Goal: Task Accomplishment & Management: Manage account settings

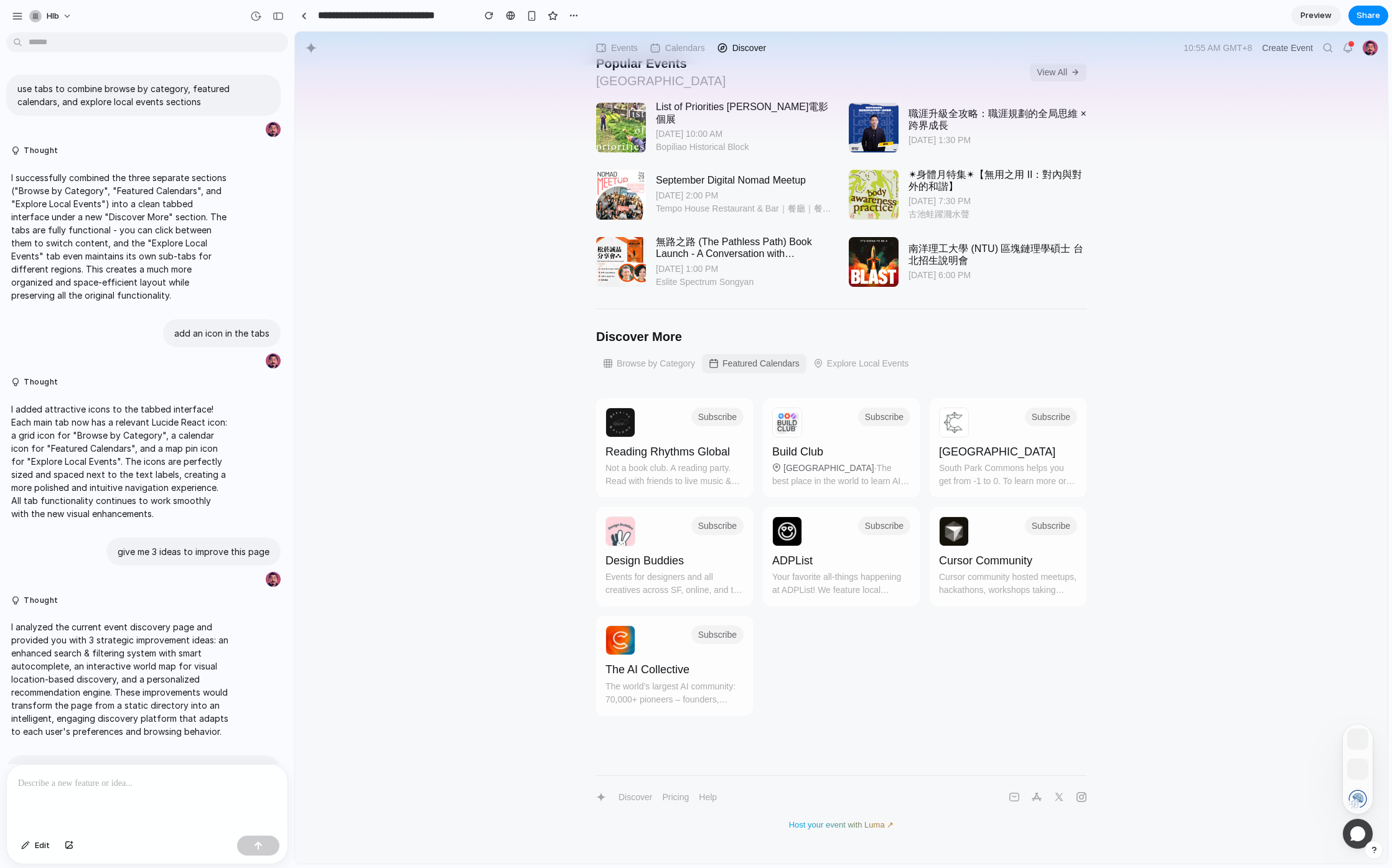
scroll to position [1358, 0]
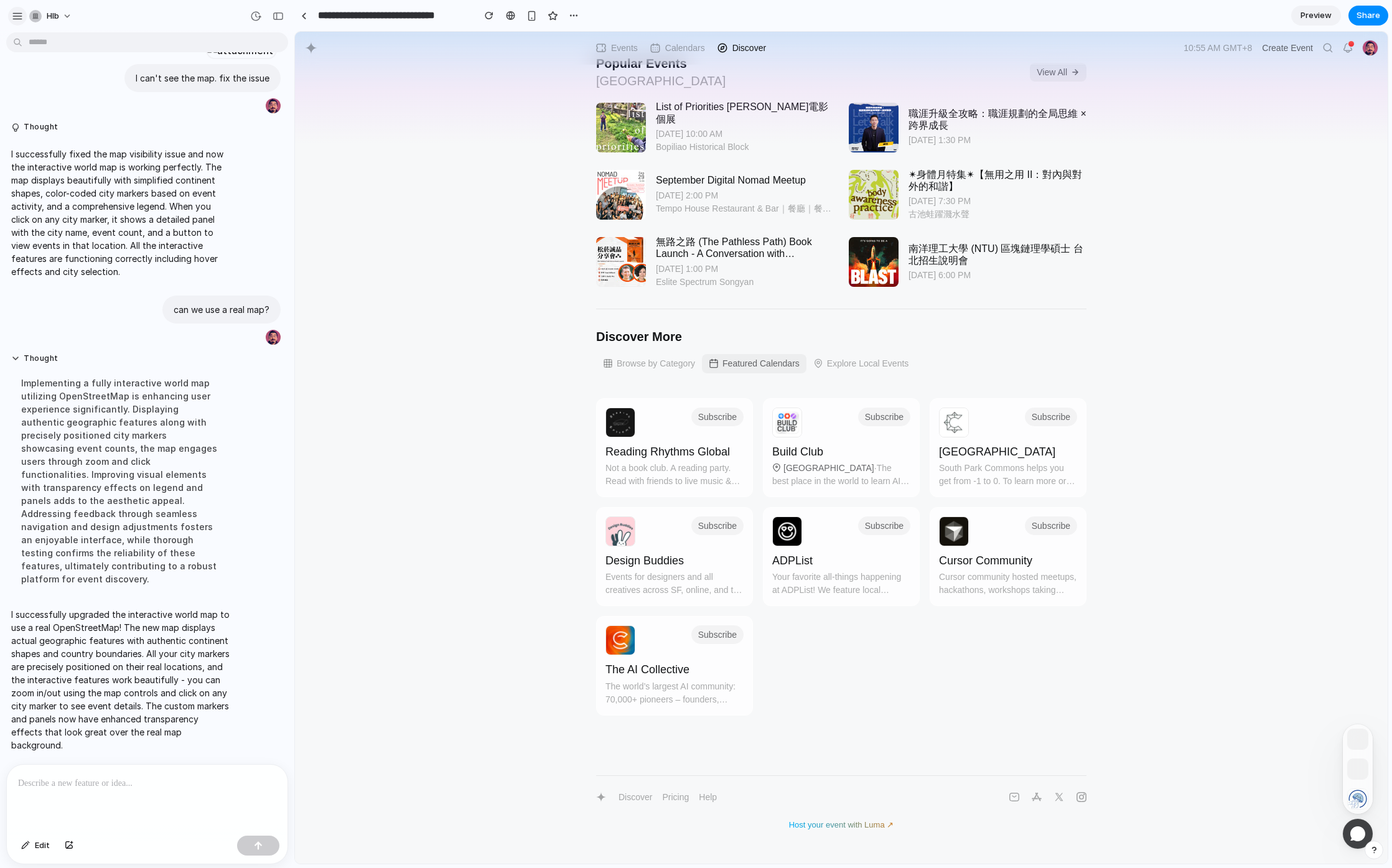
click at [9, 16] on button "button" at bounding box center [17, 16] width 19 height 19
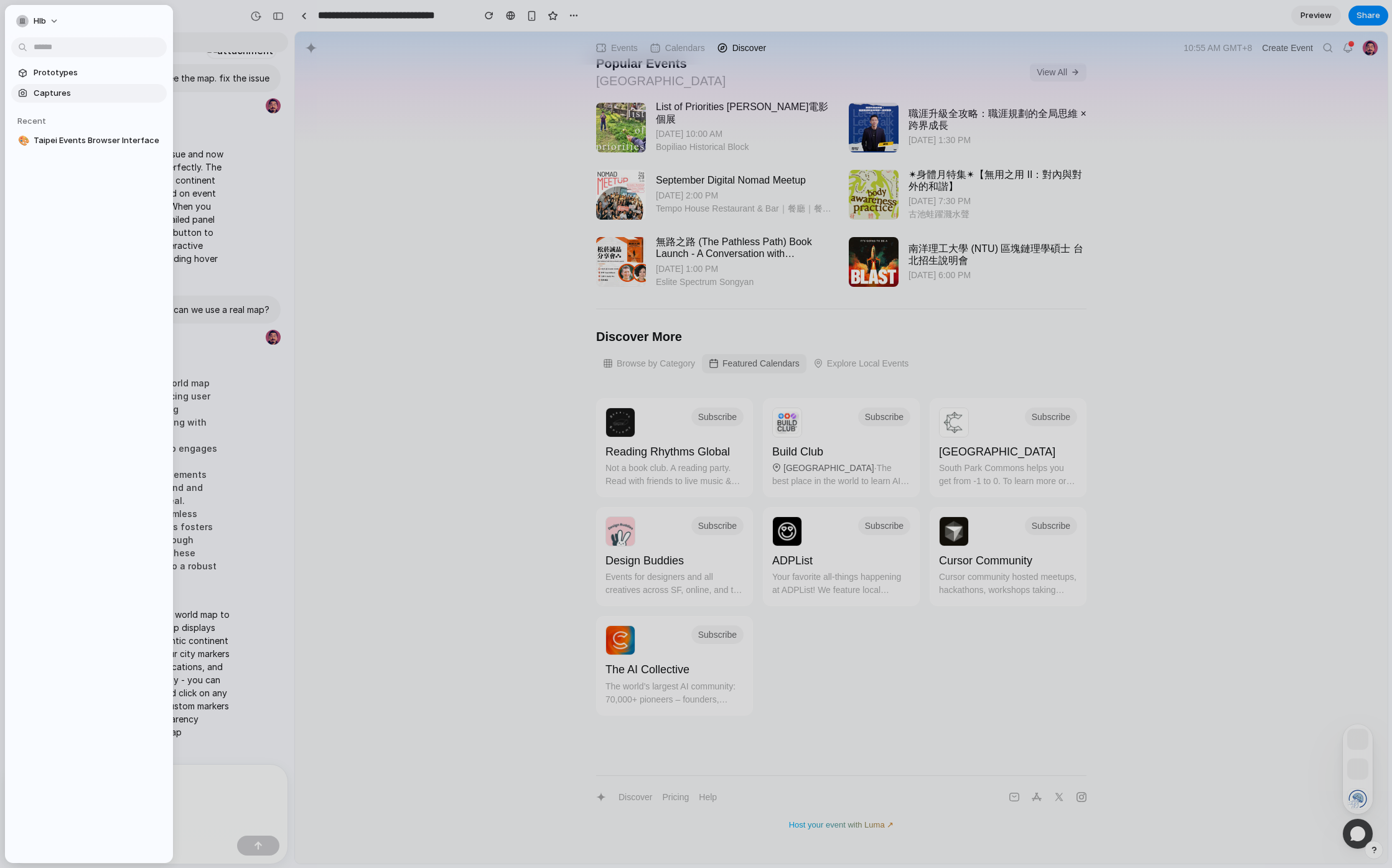
click at [58, 93] on span "Captures" at bounding box center [97, 94] width 128 height 12
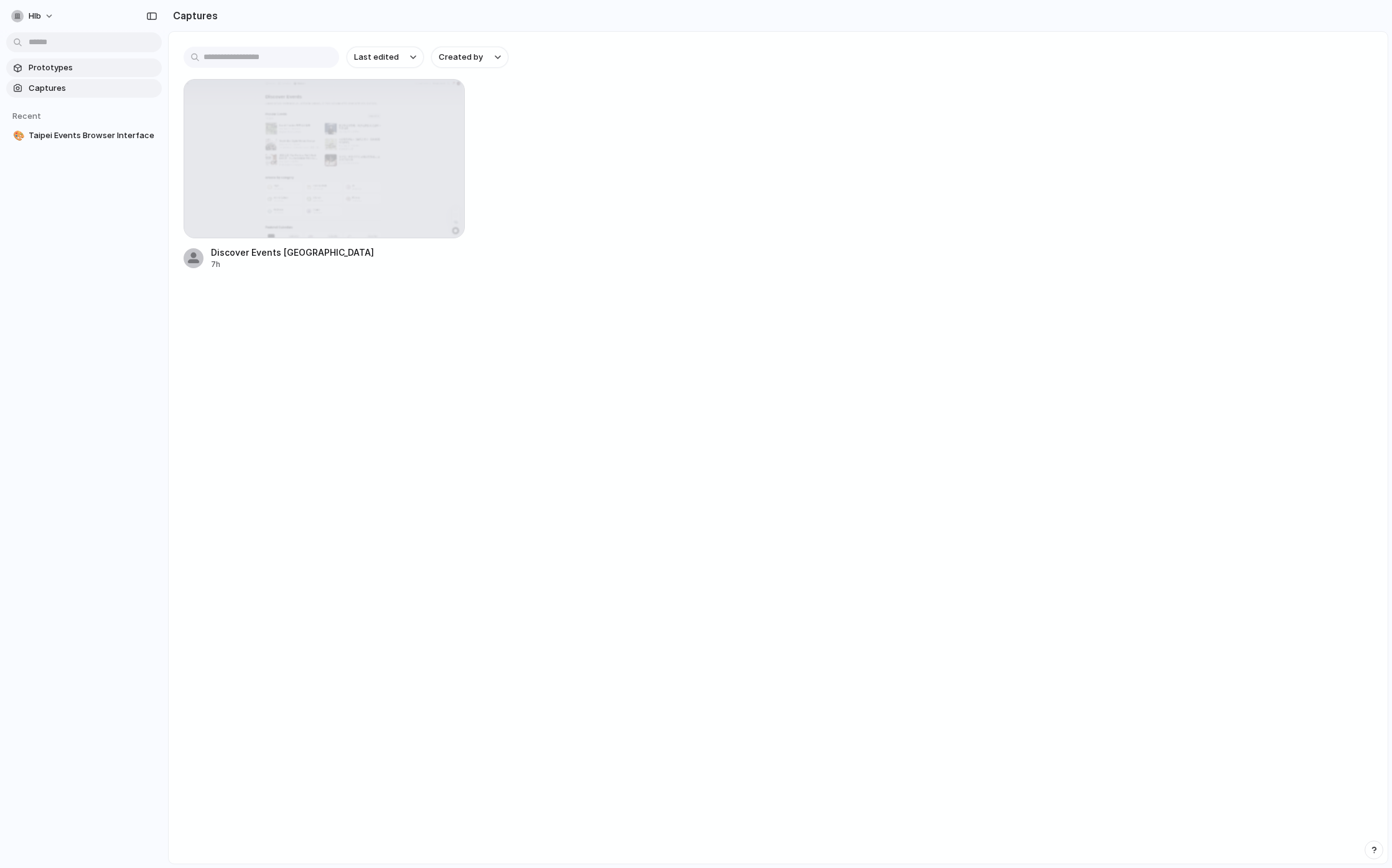
click at [85, 66] on span "Prototypes" at bounding box center [92, 68] width 128 height 12
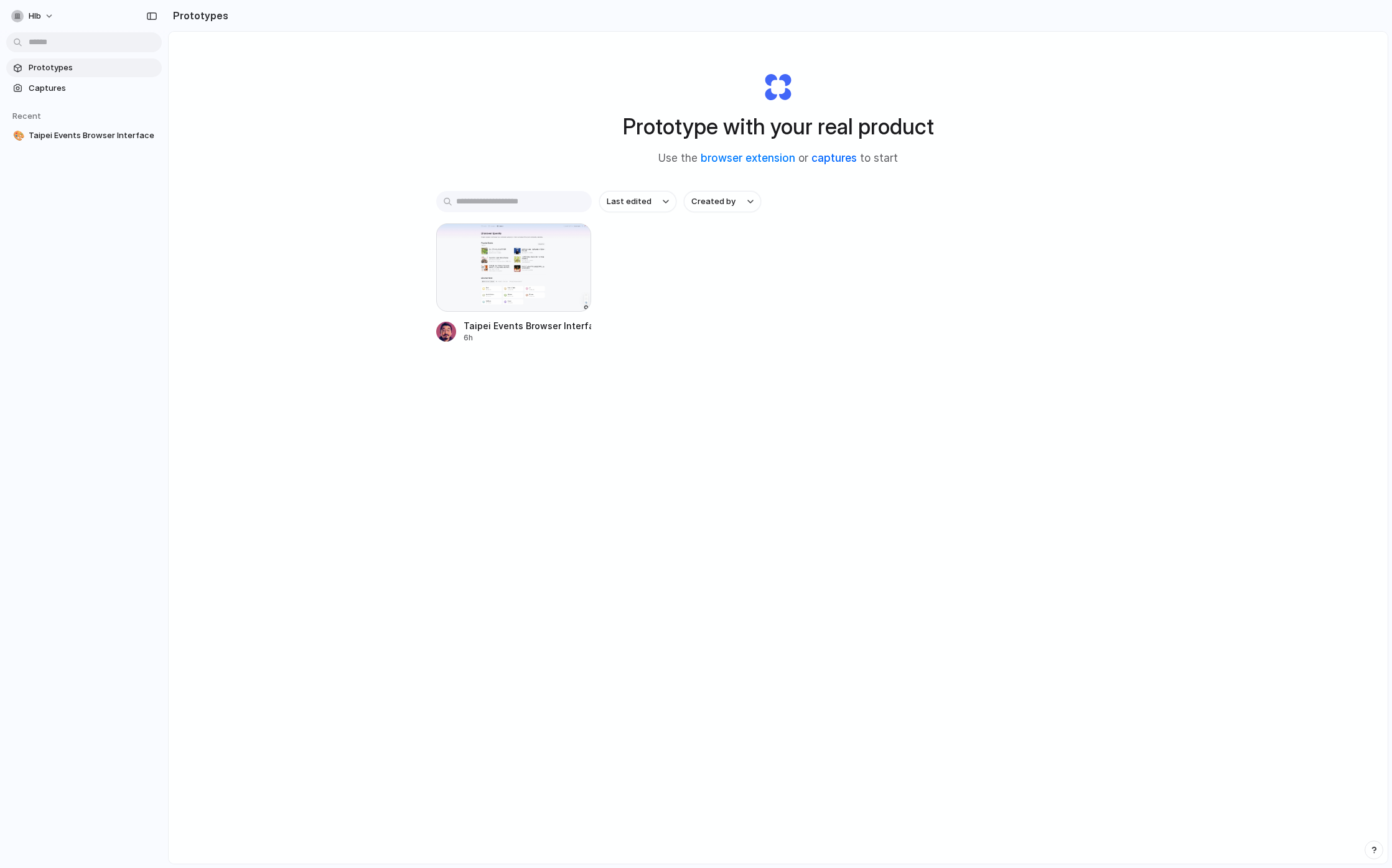
click at [838, 160] on link "captures" at bounding box center [834, 158] width 46 height 12
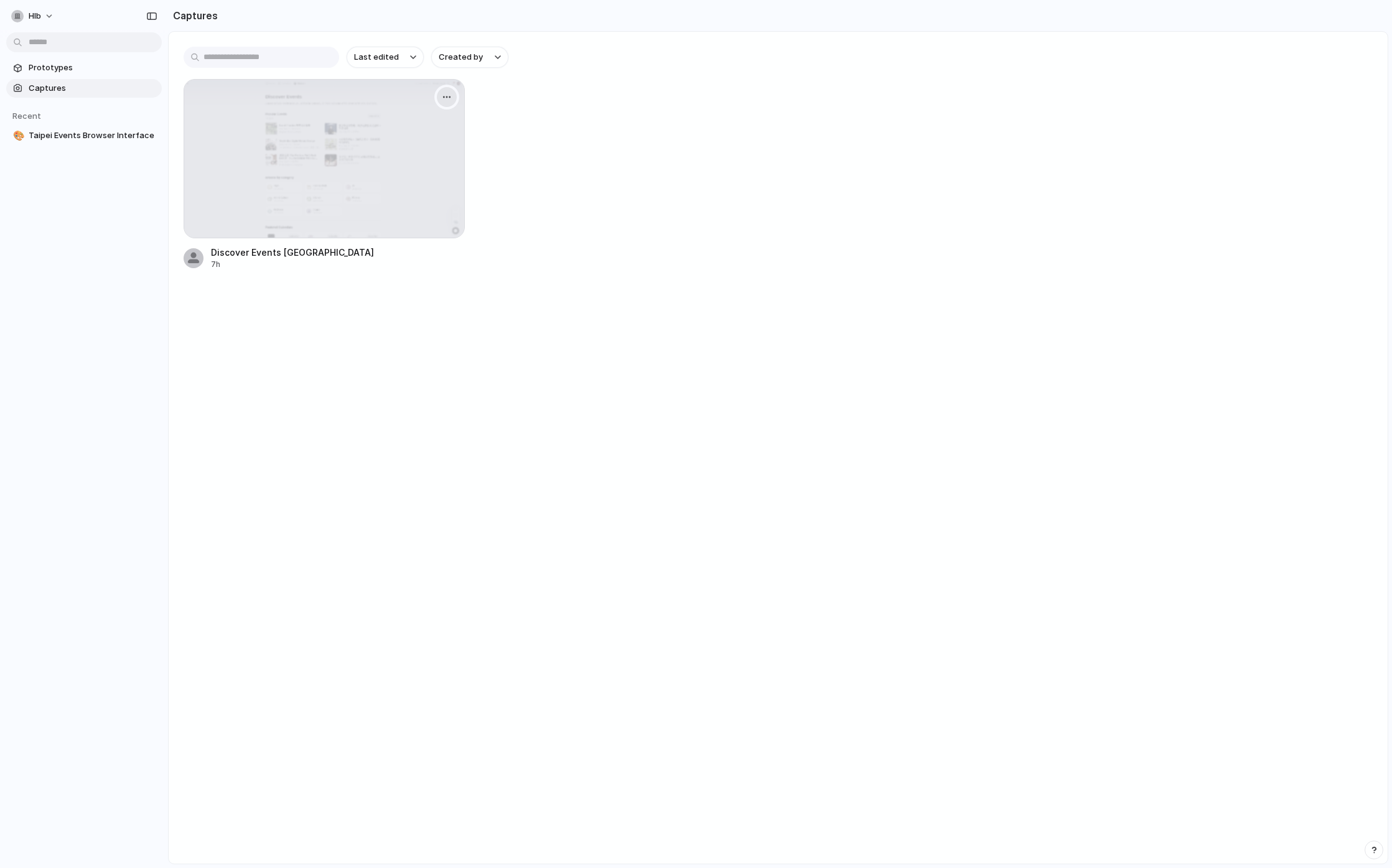
click at [450, 96] on div "button" at bounding box center [447, 97] width 10 height 10
click at [423, 187] on span "Open original page" at bounding box center [413, 186] width 73 height 12
click at [35, 14] on span "hlb" at bounding box center [35, 16] width 12 height 12
click at [44, 42] on span "Settings" at bounding box center [45, 44] width 34 height 12
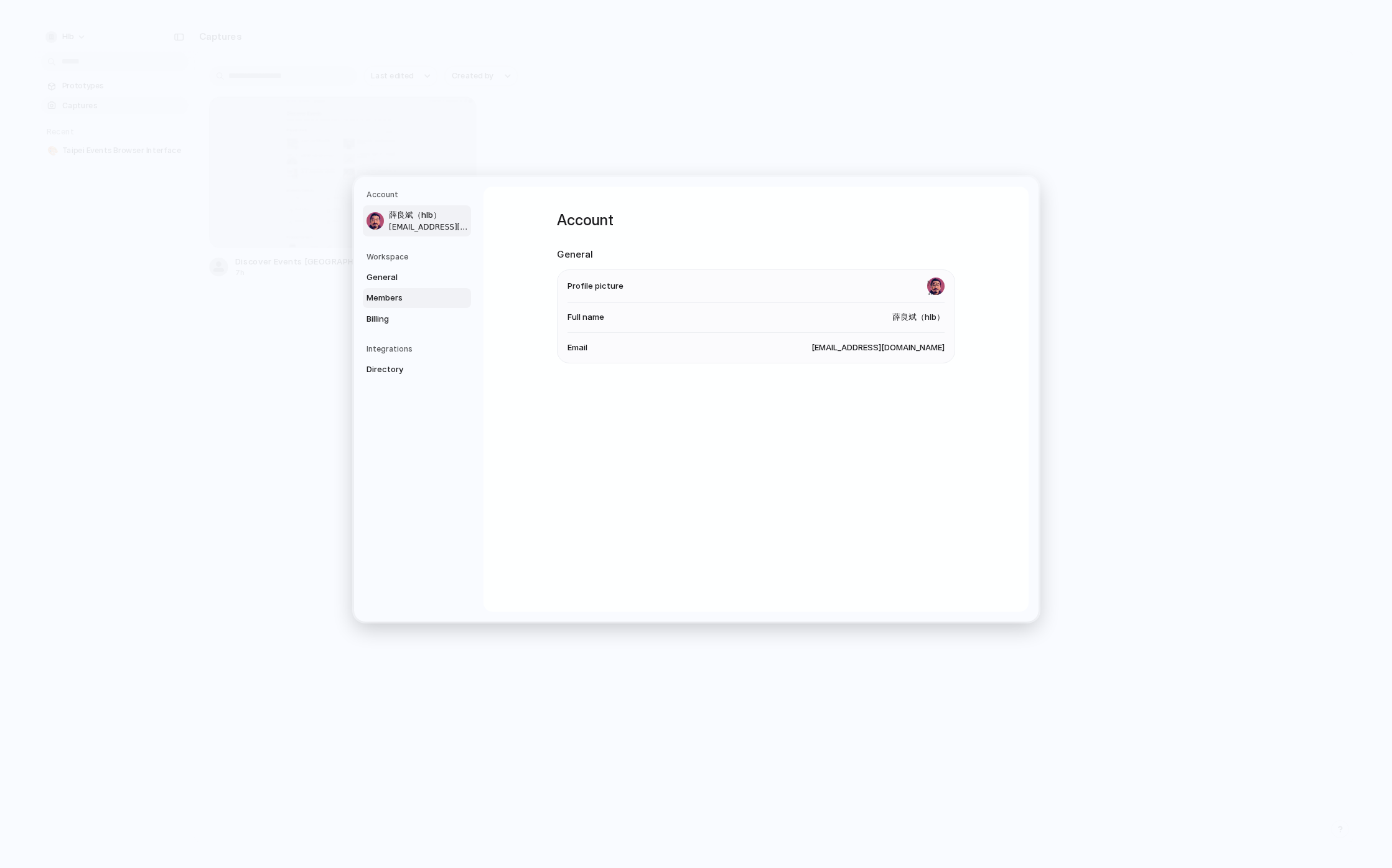
click at [442, 288] on link "Members" at bounding box center [416, 298] width 108 height 20
click at [423, 324] on span "Billing" at bounding box center [406, 319] width 80 height 12
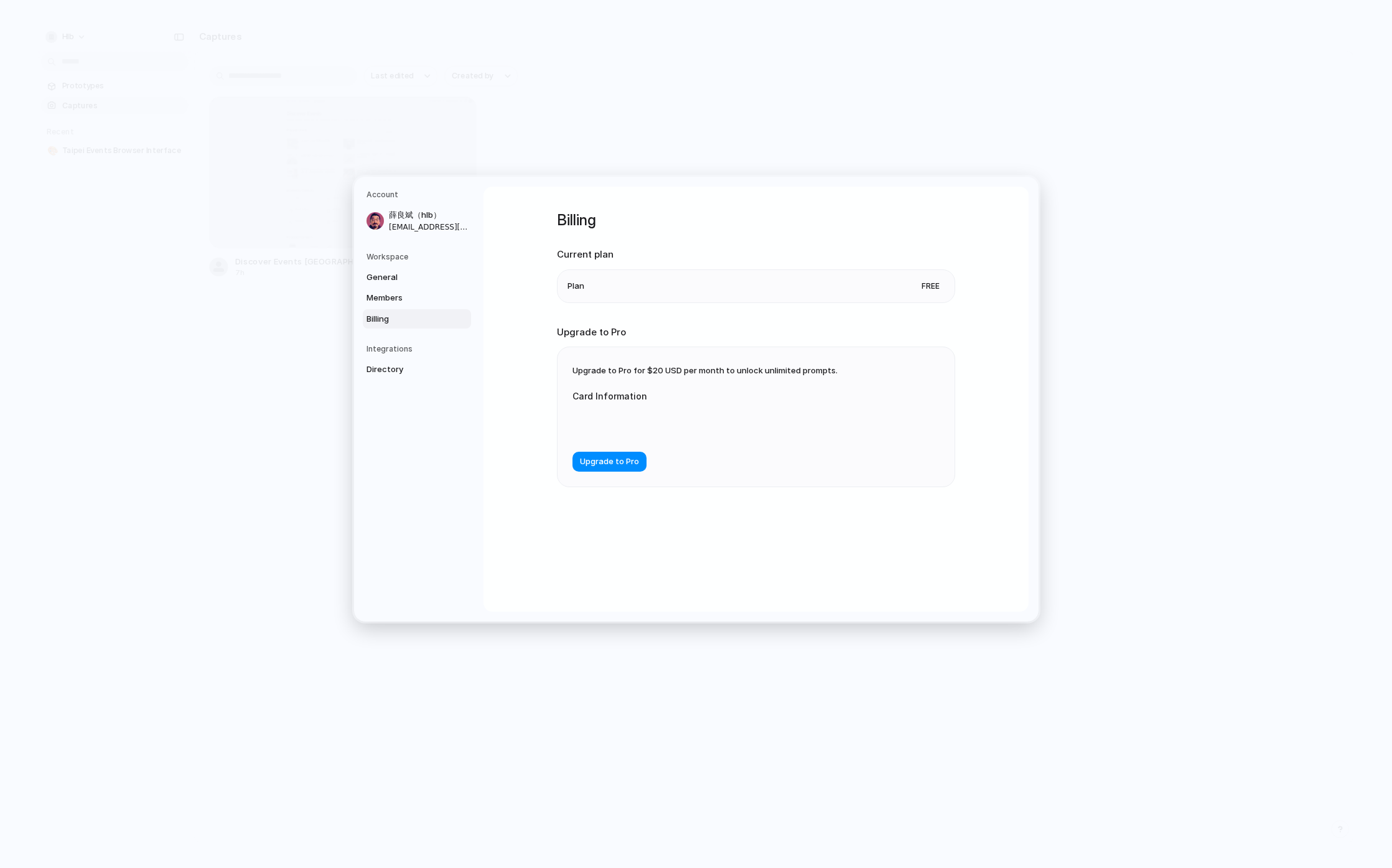
click at [417, 351] on h5 "Integrations" at bounding box center [419, 349] width 105 height 11
click at [408, 375] on link "Directory" at bounding box center [416, 369] width 108 height 20
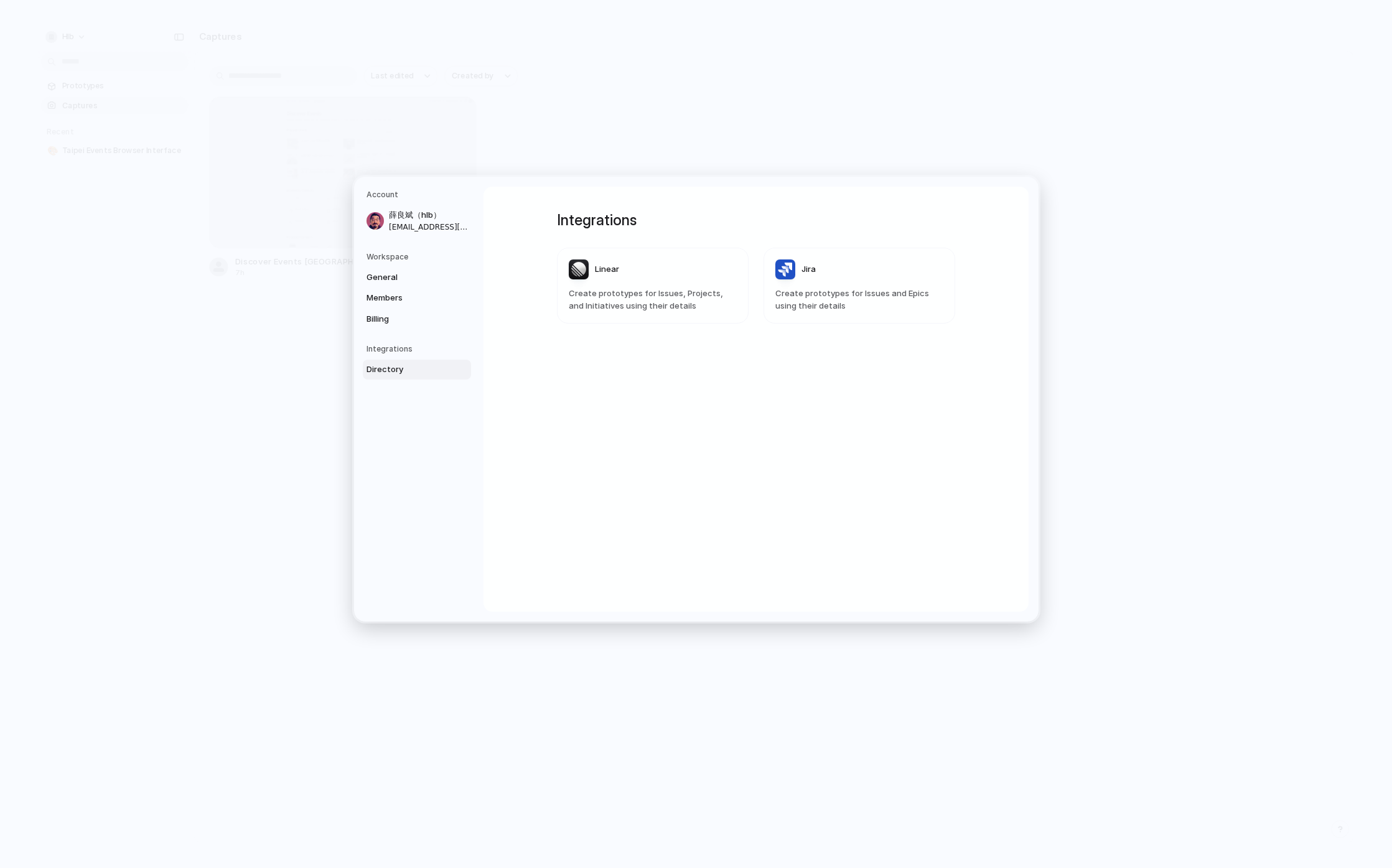
click at [658, 291] on span "Create prototypes for Issues, Projects, and Initiatives using their details" at bounding box center [653, 299] width 168 height 24
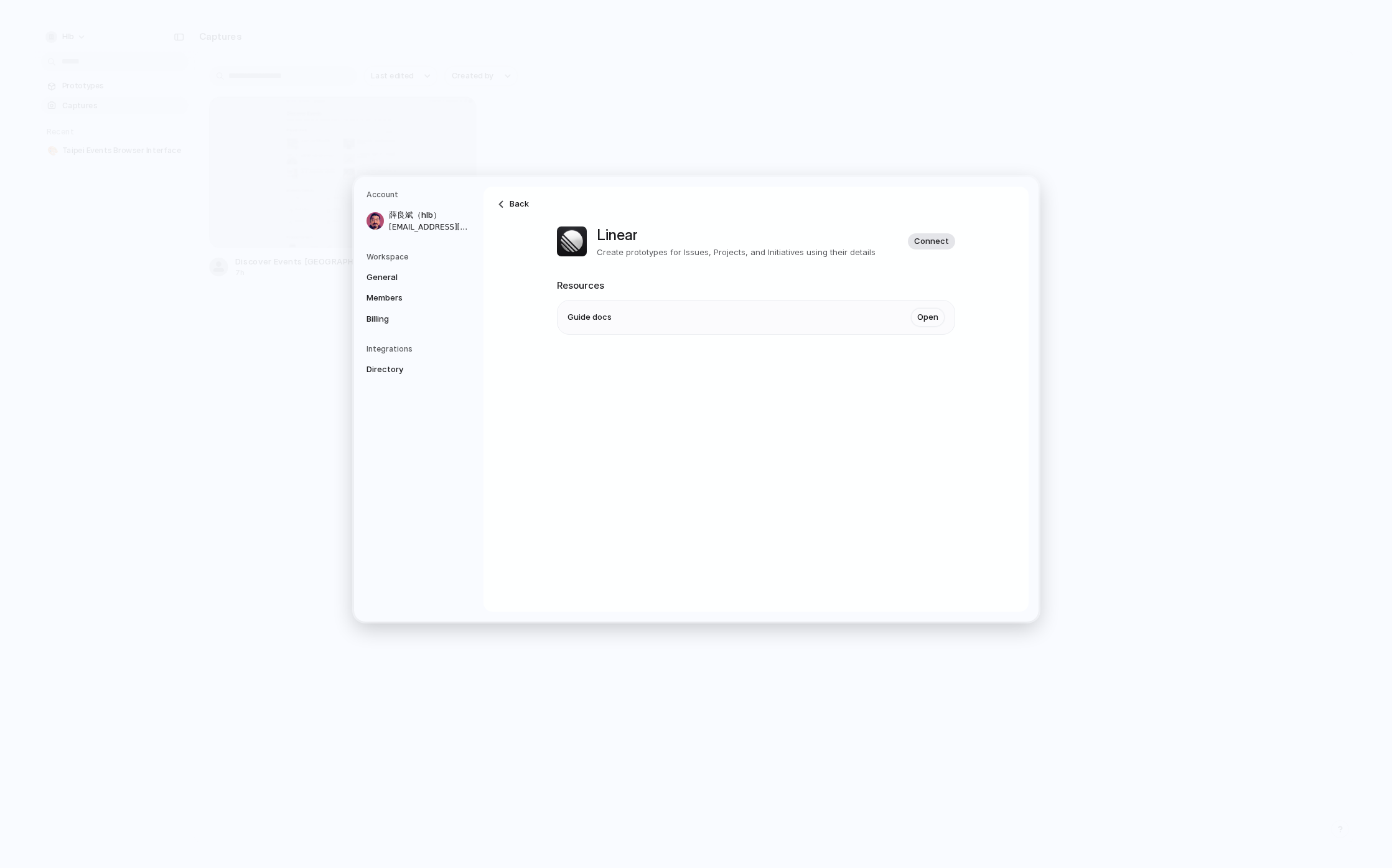
click at [926, 241] on span "Connect" at bounding box center [931, 241] width 35 height 12
click at [924, 317] on link "Open" at bounding box center [928, 317] width 33 height 19
click at [683, 265] on button "Go Back" at bounding box center [682, 269] width 36 height 16
click at [502, 200] on div at bounding box center [500, 204] width 8 height 8
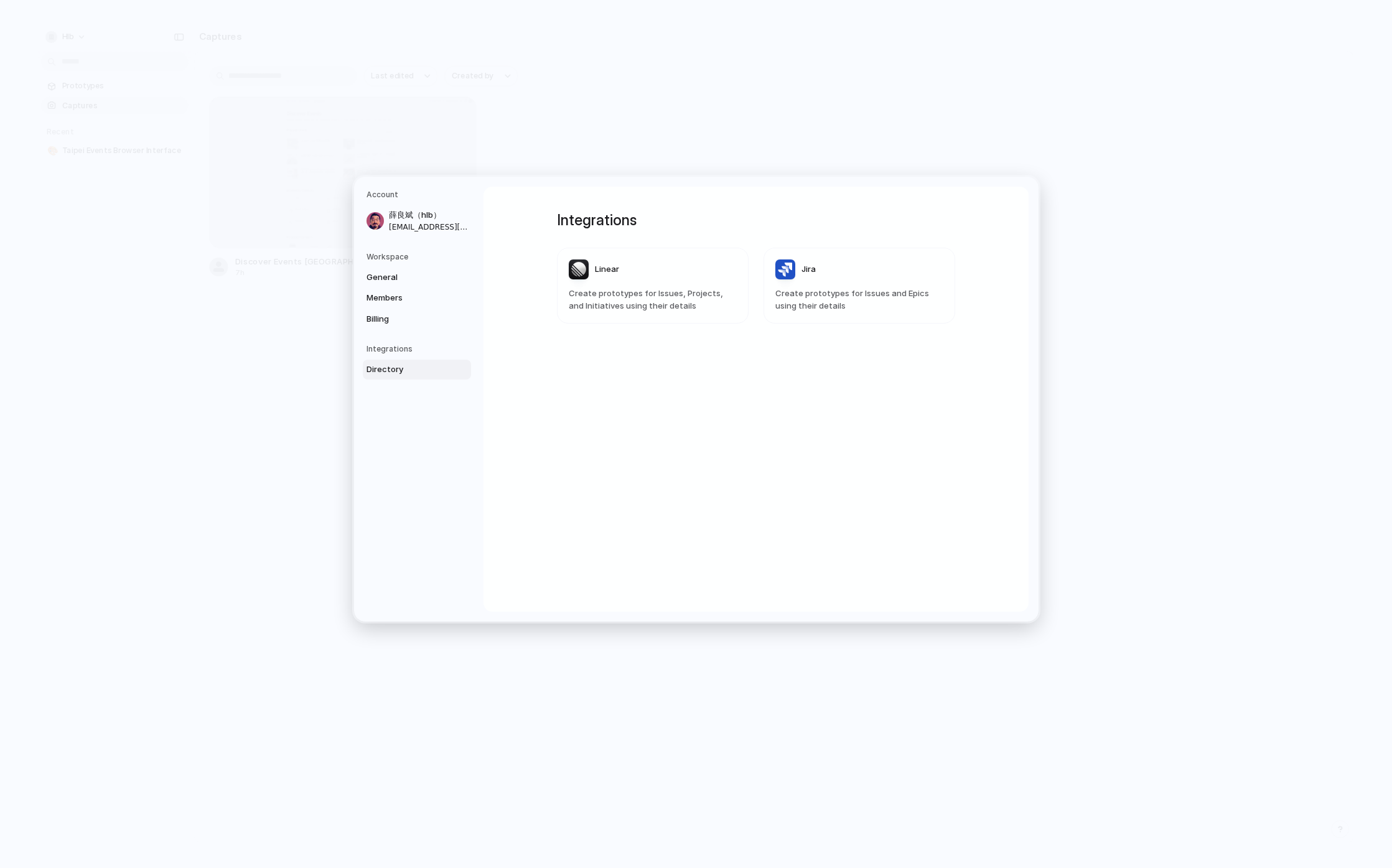
click at [908, 301] on span "Create prototypes for Issues and Epics using their details" at bounding box center [859, 299] width 168 height 24
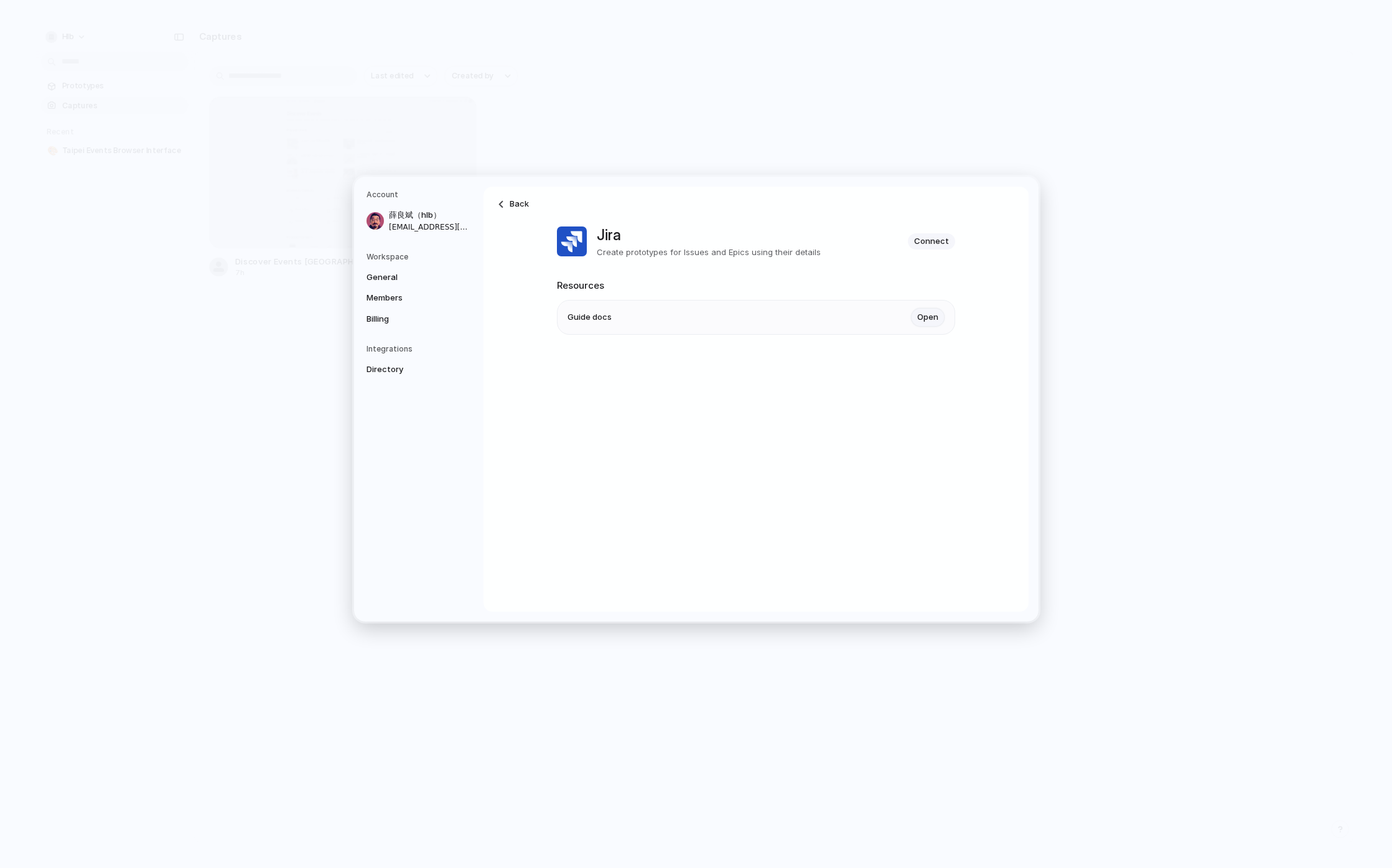
click at [933, 318] on link "Open" at bounding box center [928, 317] width 33 height 19
click at [685, 269] on button "Go Back" at bounding box center [682, 269] width 36 height 16
click at [941, 240] on span "Connect" at bounding box center [931, 241] width 35 height 12
click at [522, 204] on span "Back" at bounding box center [519, 204] width 19 height 12
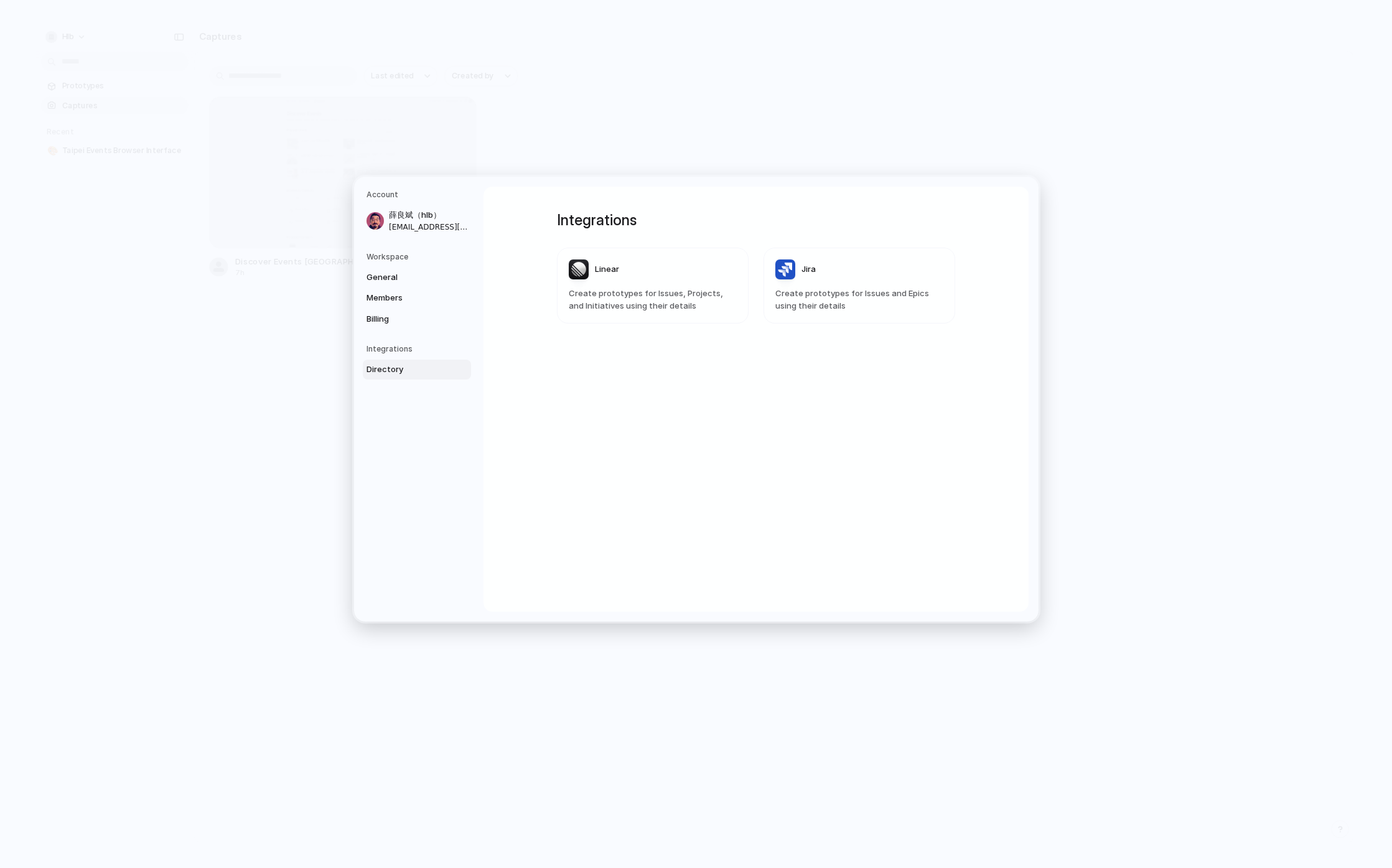
click at [617, 281] on article "Linear Create prototypes for Issues, Projects, and Initiatives using their deta…" at bounding box center [653, 285] width 192 height 76
